Goal: Task Accomplishment & Management: Complete application form

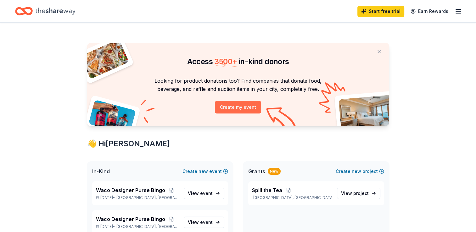
click at [238, 109] on button "Create my event" at bounding box center [238, 107] width 46 height 13
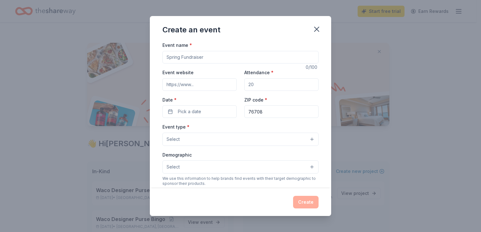
click at [196, 48] on div "Event name *" at bounding box center [240, 52] width 156 height 22
click at [191, 54] on input "Event name *" at bounding box center [240, 57] width 156 height 13
type input "Bosque Designer Purse Bingo"
click at [191, 110] on span "Pick a date" at bounding box center [189, 112] width 23 height 8
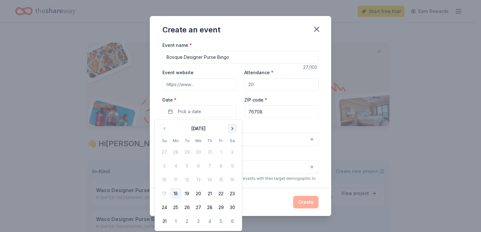
click at [232, 128] on button "Go to next month" at bounding box center [232, 128] width 9 height 9
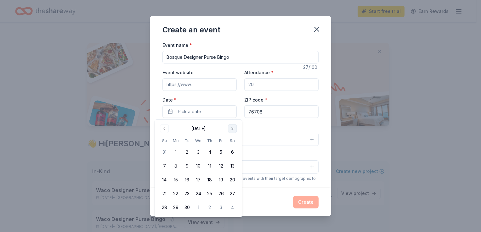
click at [232, 128] on button "Go to next month" at bounding box center [232, 128] width 9 height 9
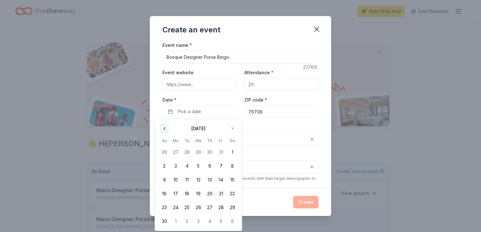
click at [163, 129] on button "Go to previous month" at bounding box center [164, 128] width 9 height 9
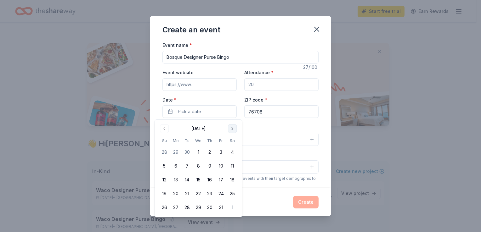
click at [232, 130] on button "Go to next month" at bounding box center [232, 128] width 9 height 9
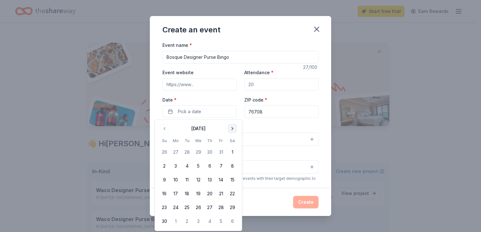
click at [232, 130] on button "Go to next month" at bounding box center [232, 128] width 9 height 9
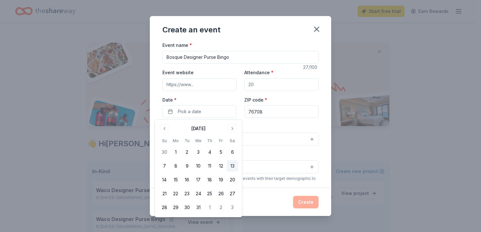
click at [233, 165] on button "13" at bounding box center [231, 165] width 11 height 11
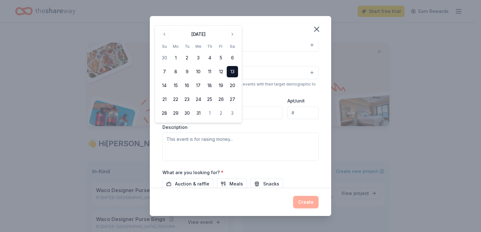
scroll to position [126, 0]
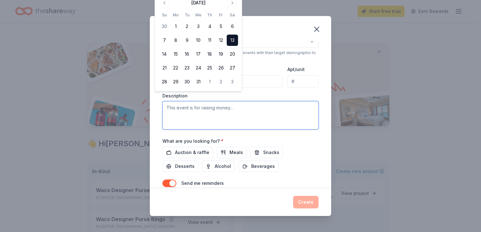
click at [198, 109] on textarea at bounding box center [240, 115] width 156 height 28
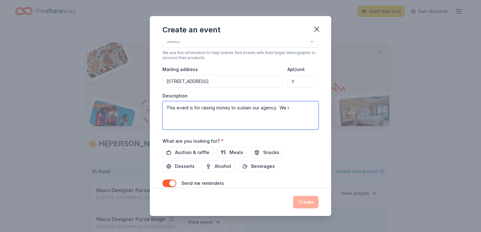
click at [291, 106] on textarea "This event is for raising money to sustain our agency. We r" at bounding box center [240, 115] width 156 height 28
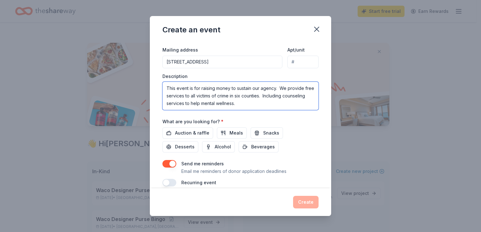
scroll to position [153, 0]
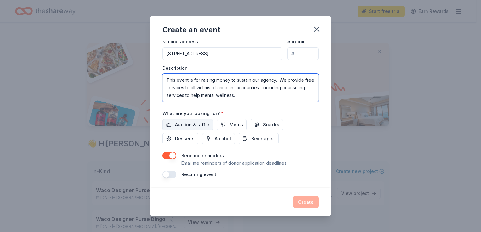
type textarea "This event is for raising money to sustain our agency. We provide free services…"
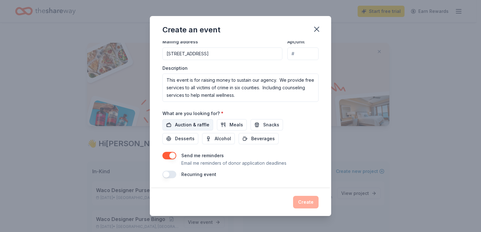
click at [198, 128] on span "Auction & raffle" at bounding box center [192, 125] width 34 height 8
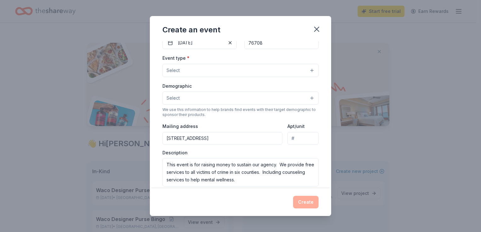
scroll to position [59, 0]
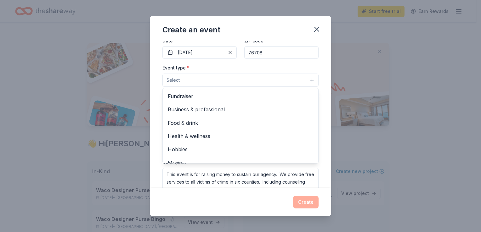
click at [185, 82] on button "Select" at bounding box center [240, 80] width 156 height 13
click at [192, 96] on span "Fundraiser" at bounding box center [240, 96] width 145 height 8
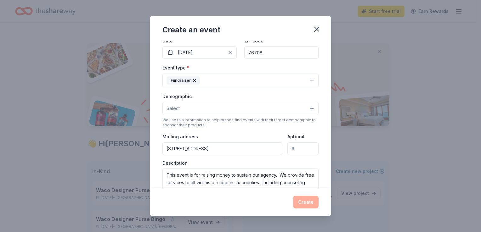
click at [189, 80] on div "Fundraiser" at bounding box center [182, 80] width 33 height 8
click at [231, 61] on div "Event name * Bosque Designer Purse Bingo 27 /100 Event website Attendance * Dat…" at bounding box center [240, 127] width 156 height 291
click at [179, 114] on button "Select" at bounding box center [240, 108] width 156 height 13
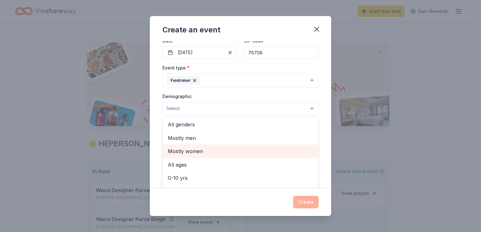
click at [184, 150] on span "Mostly women" at bounding box center [240, 151] width 145 height 8
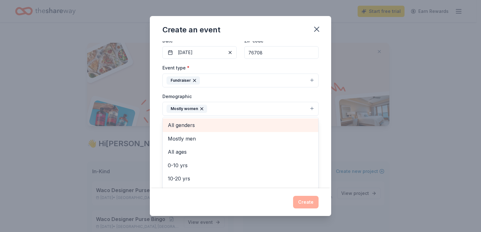
scroll to position [63, 0]
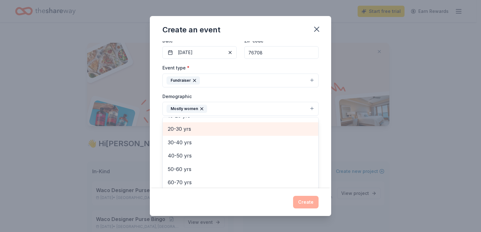
click at [184, 129] on span "20-30 yrs" at bounding box center [240, 129] width 145 height 8
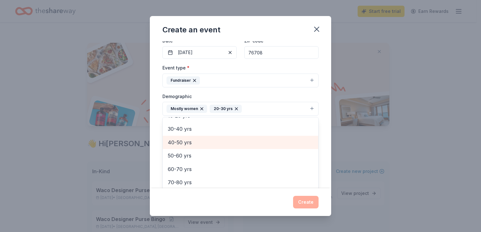
click at [181, 141] on span "40-50 yrs" at bounding box center [240, 142] width 145 height 8
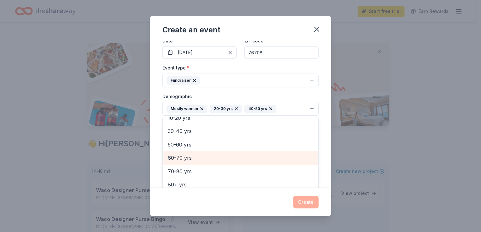
click at [180, 154] on span "60-70 yrs" at bounding box center [240, 158] width 145 height 8
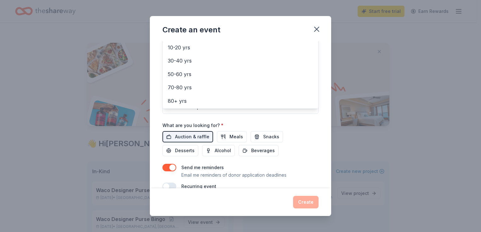
scroll to position [165, 0]
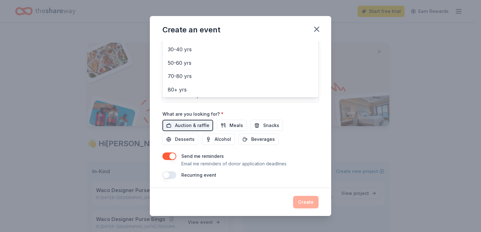
click at [229, 184] on div "Event name * Bosque Designer Purse Bingo 27 /100 Event website Attendance * Dat…" at bounding box center [240, 114] width 181 height 147
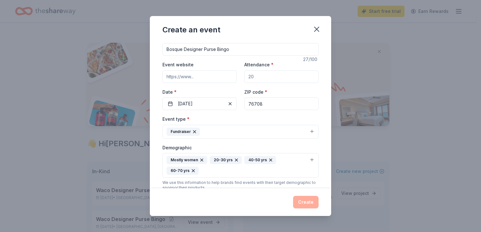
scroll to position [0, 0]
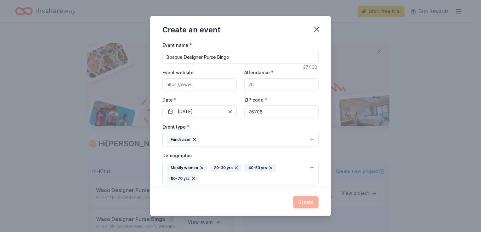
click at [263, 88] on input "Attendance *" at bounding box center [281, 84] width 74 height 13
type input "250"
click at [181, 86] on input "Event website" at bounding box center [199, 84] width 74 height 13
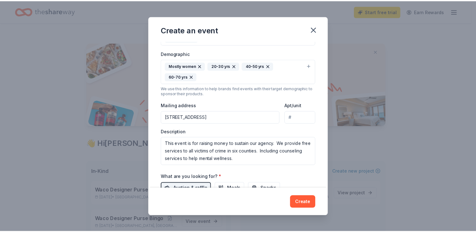
scroll to position [165, 0]
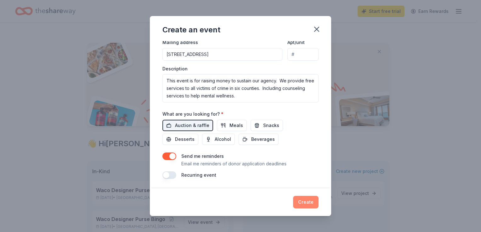
type input "[DOMAIN_NAME]"
click at [315, 203] on button "Create" at bounding box center [305, 202] width 25 height 13
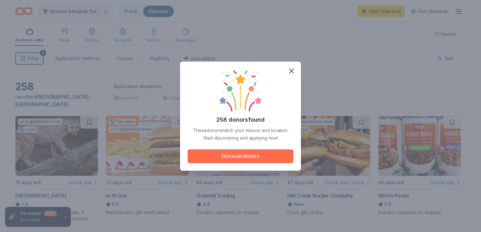
click at [253, 160] on button "Discover donors" at bounding box center [240, 156] width 106 height 14
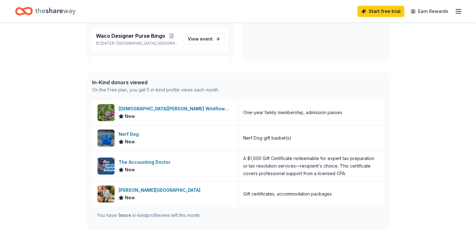
scroll to position [220, 0]
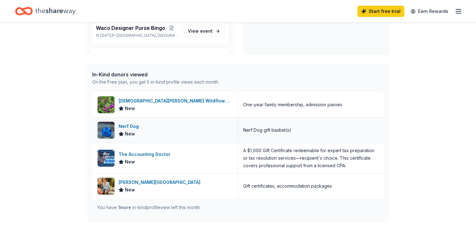
click at [118, 126] on div "Nerf Dog New" at bounding box center [165, 130] width 146 height 25
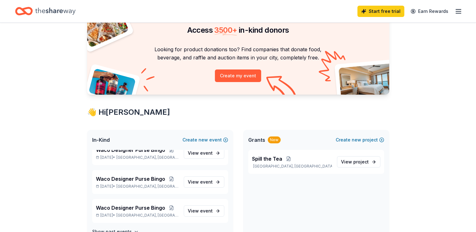
scroll to position [0, 0]
